Goal: Communication & Community: Answer question/provide support

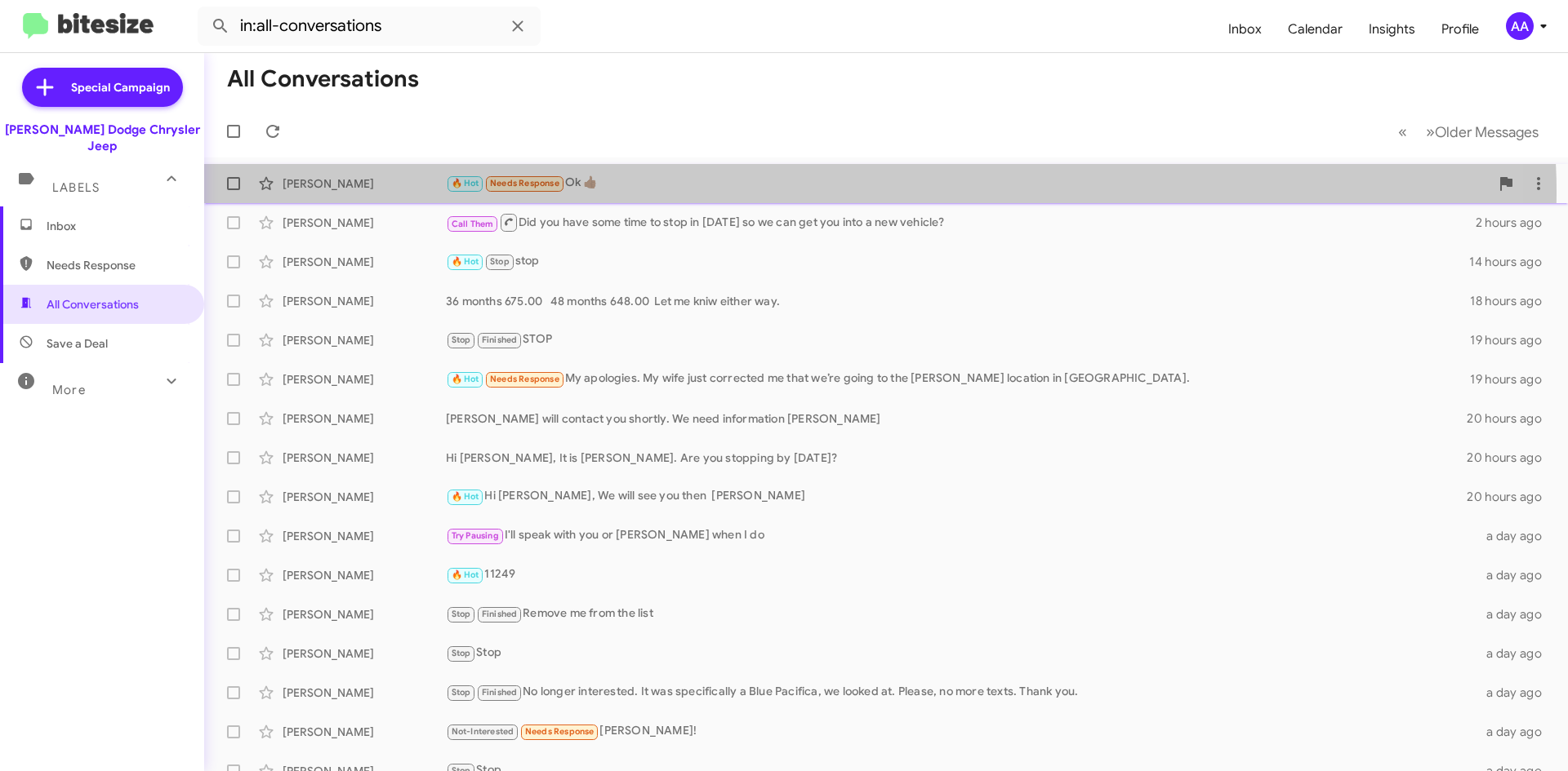
click at [709, 195] on div "Douglas Maven 🔥 Hot Needs Response Ok 👍🏾 2 hours ago" at bounding box center [886, 183] width 1338 height 32
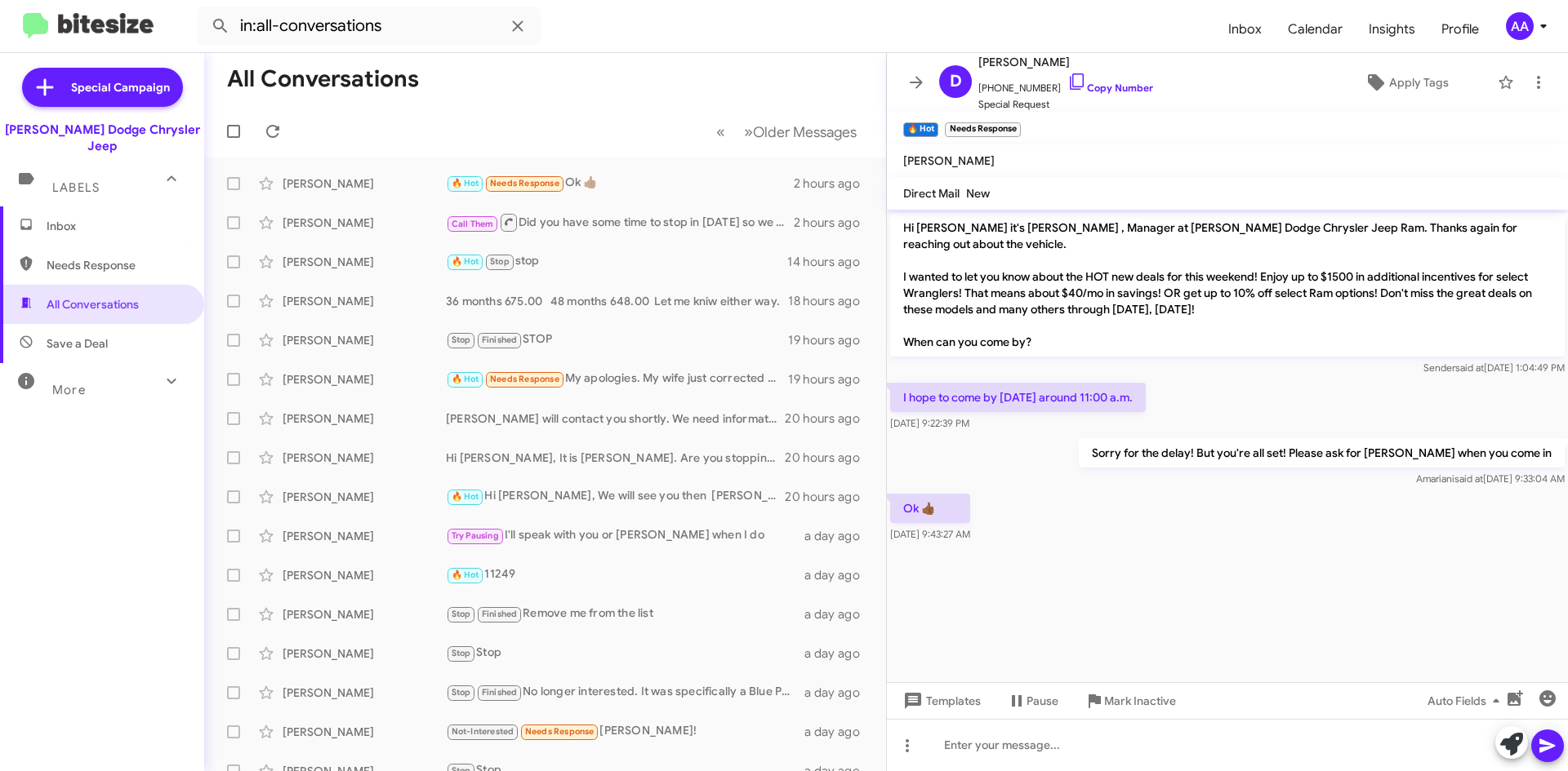
click at [1081, 490] on div "Ok 👍🏾 Aug 30, 2025, 9:43:27 AM" at bounding box center [1227, 518] width 682 height 56
click at [922, 78] on icon at bounding box center [916, 82] width 19 height 19
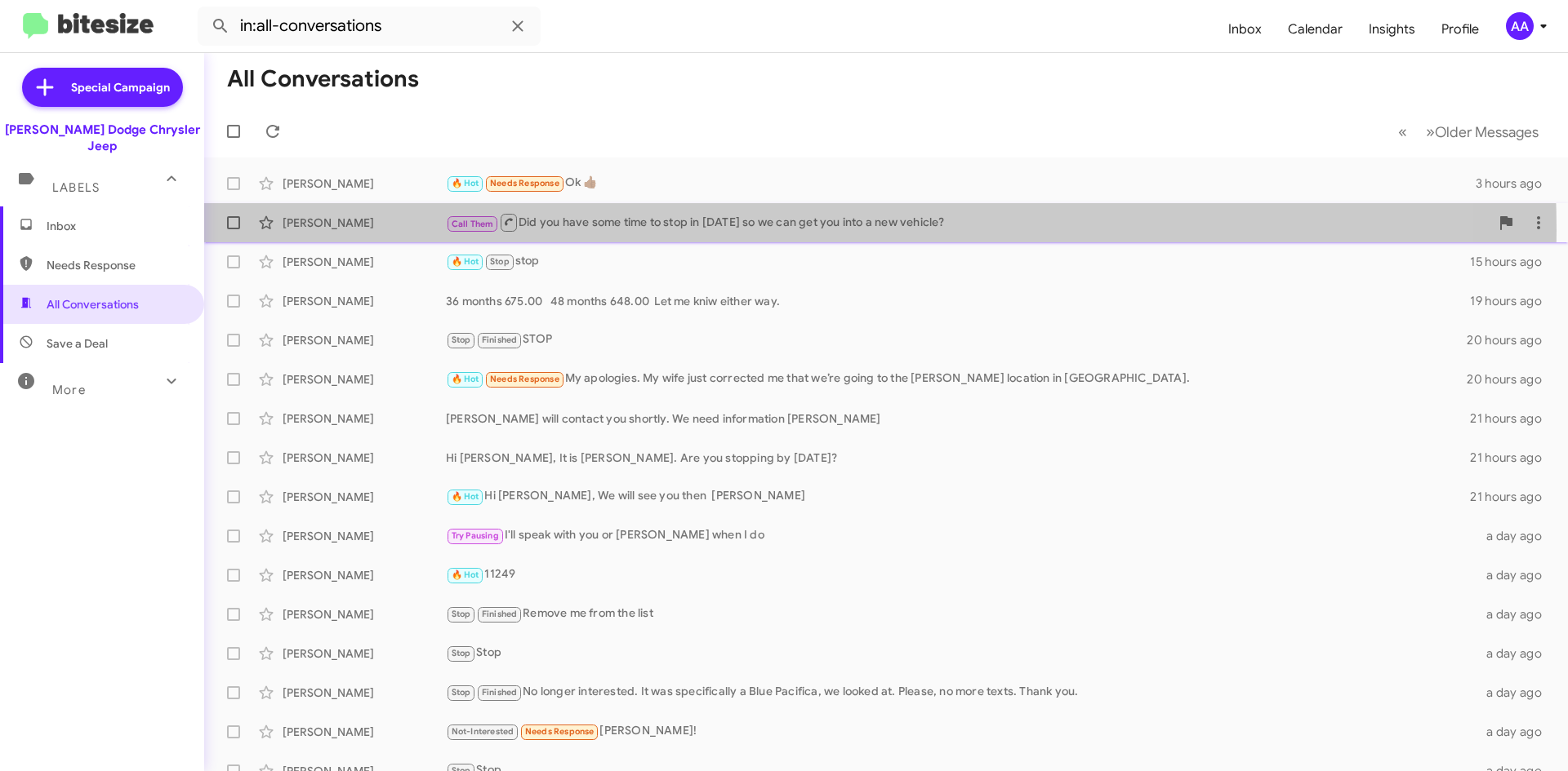
click at [684, 230] on div "Call Them Did you have some time to stop in today so we can get you into a new …" at bounding box center [968, 222] width 1044 height 20
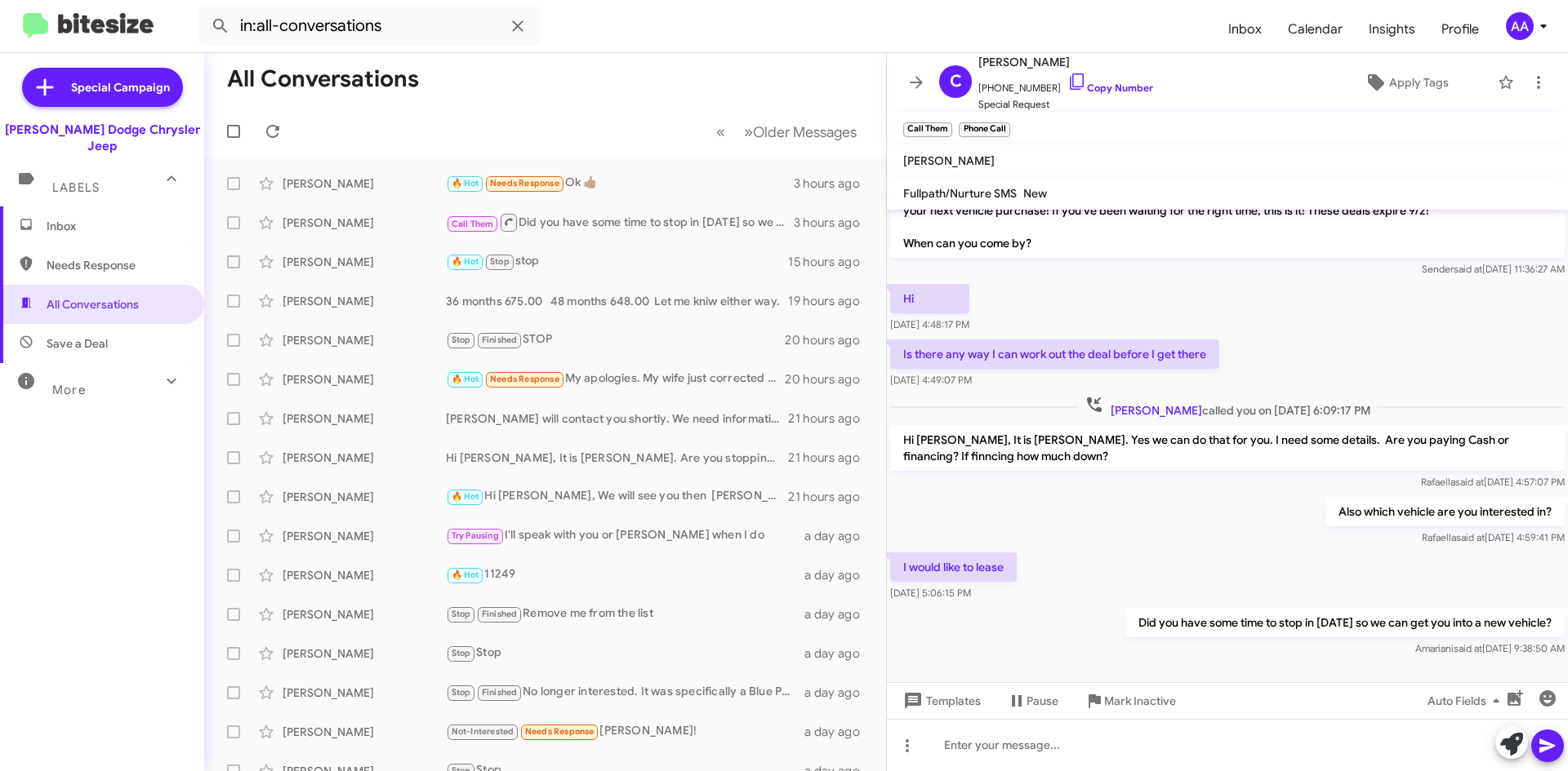
scroll to position [537, 0]
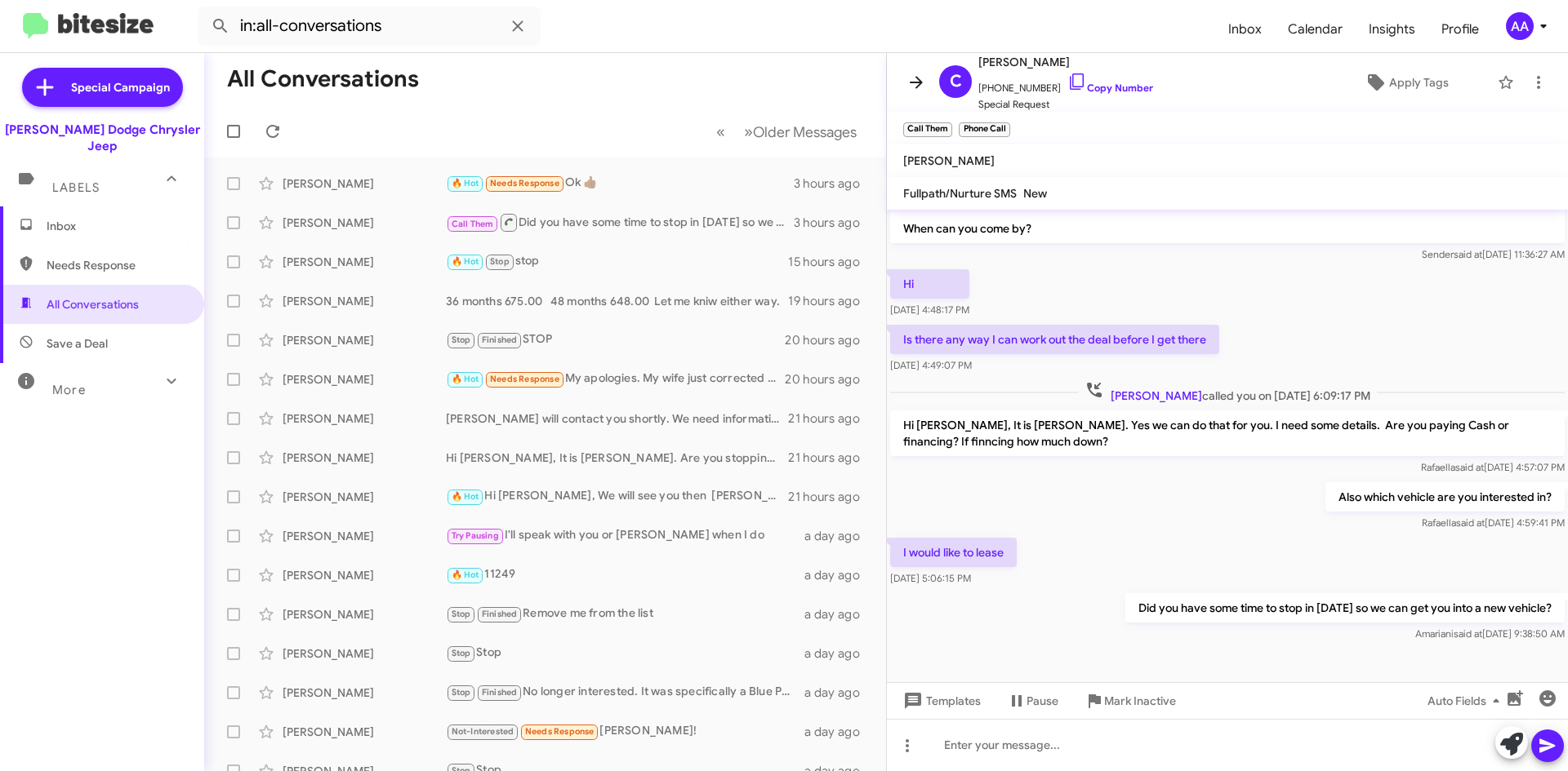
click at [917, 83] on icon at bounding box center [916, 82] width 13 height 12
